Goal: Navigation & Orientation: Understand site structure

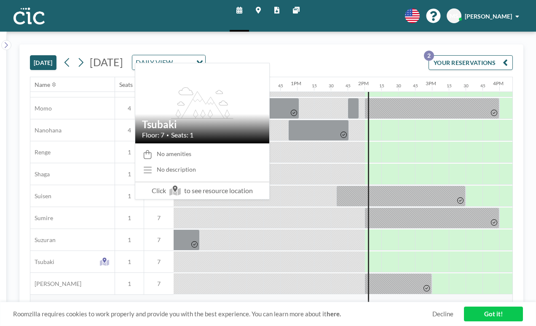
scroll to position [415, 753]
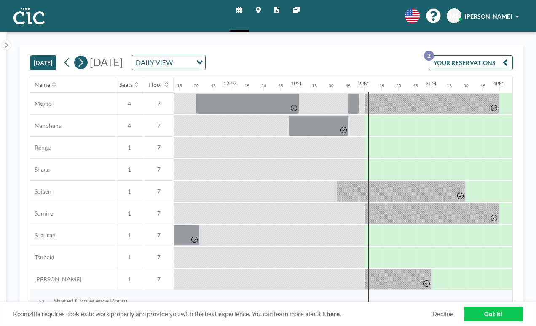
click at [79, 58] on icon at bounding box center [81, 62] width 5 height 9
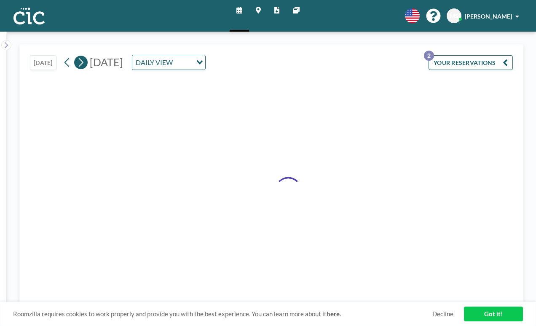
click at [79, 58] on icon at bounding box center [81, 62] width 5 height 9
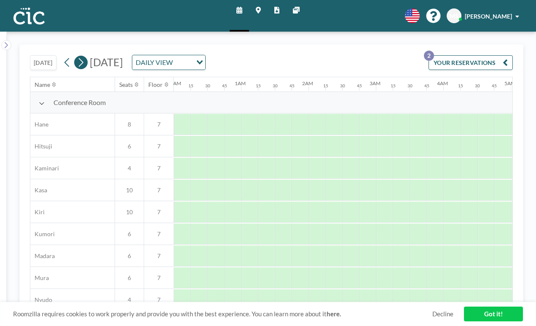
click at [79, 58] on icon at bounding box center [81, 62] width 5 height 9
click at [74, 56] on button at bounding box center [80, 62] width 13 height 13
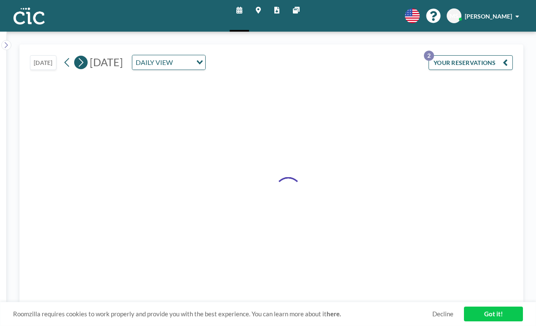
click at [74, 56] on button at bounding box center [80, 62] width 13 height 13
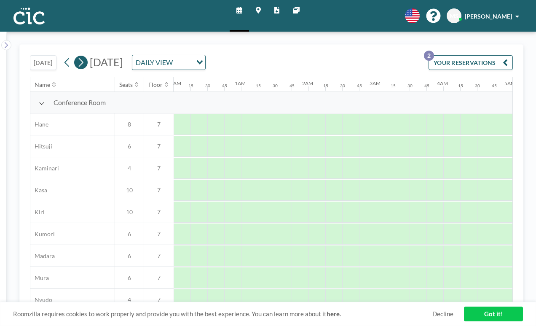
scroll to position [0, 0]
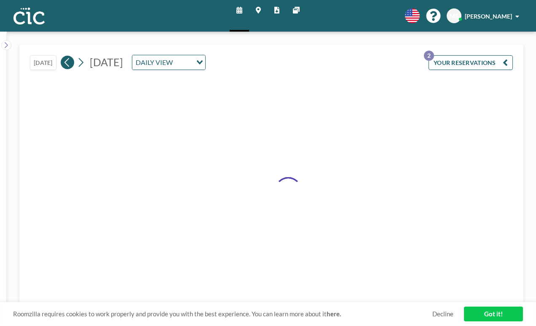
click at [63, 56] on icon at bounding box center [67, 62] width 8 height 13
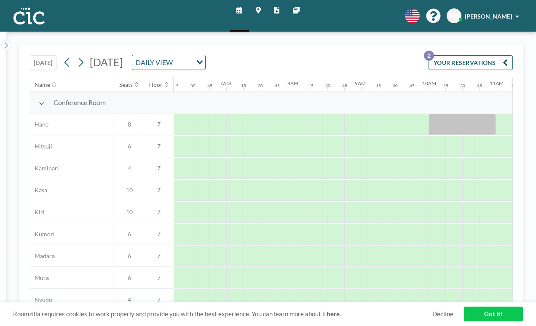
scroll to position [0, 424]
